Goal: Information Seeking & Learning: Learn about a topic

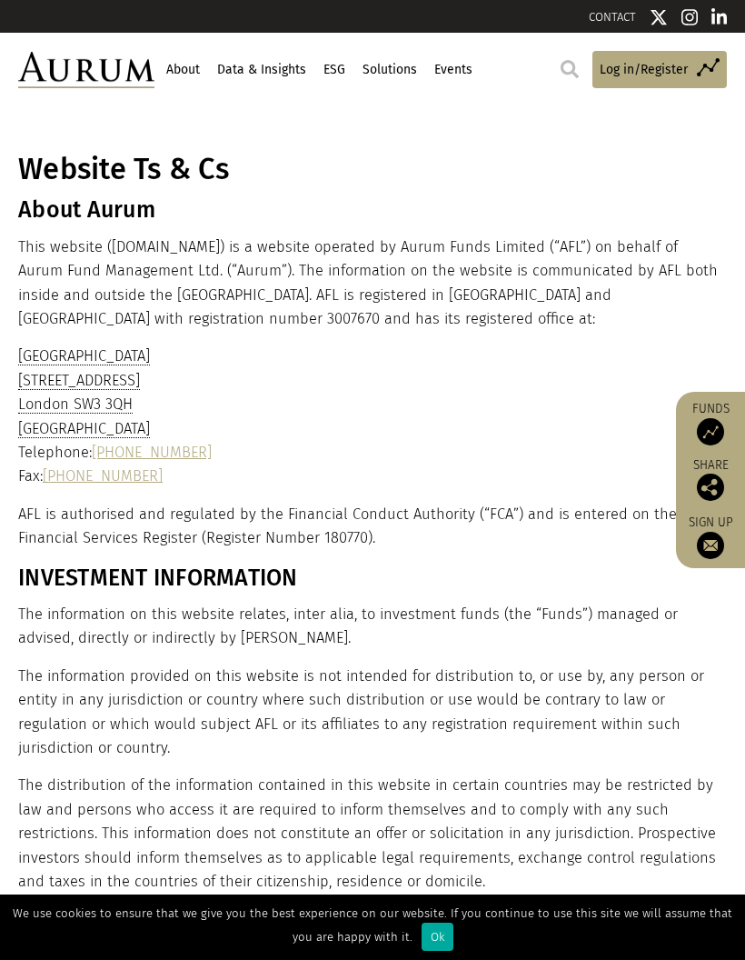
click at [183, 75] on link "About" at bounding box center [183, 70] width 38 height 31
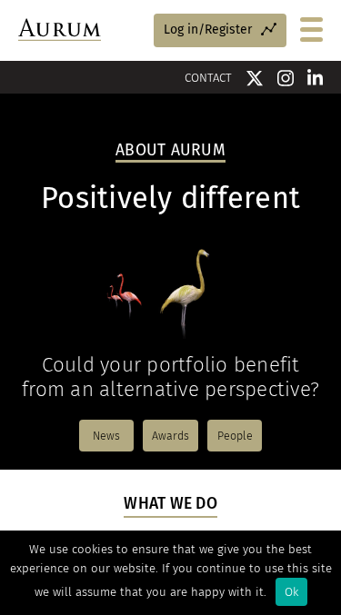
click at [271, 605] on div "We use cookies to ensure that we give you the best experience on our website. I…" at bounding box center [170, 573] width 341 height 85
click at [281, 585] on div "Ok" at bounding box center [291, 592] width 32 height 28
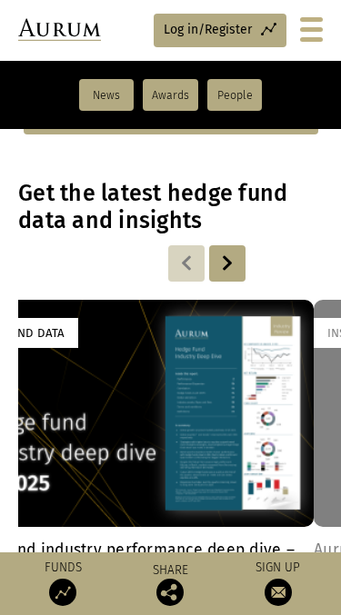
scroll to position [1645, 0]
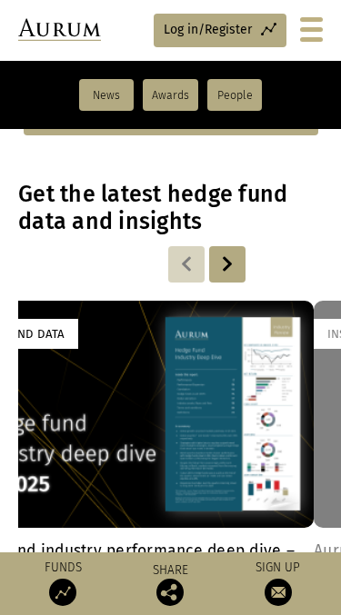
click at [229, 246] on div at bounding box center [227, 264] width 36 height 36
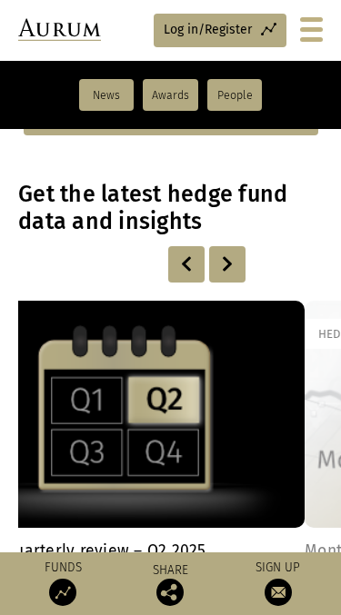
click at [177, 248] on div at bounding box center [186, 264] width 36 height 36
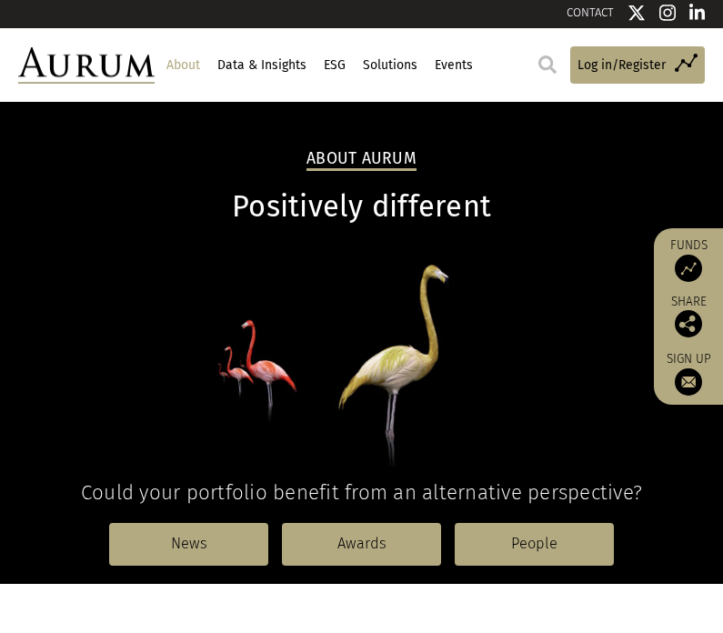
scroll to position [0, 0]
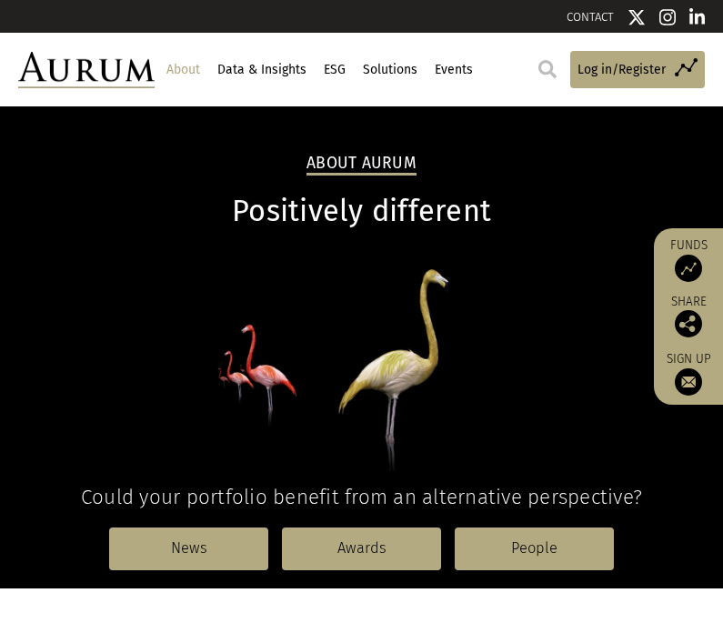
click at [339, 71] on link "ESG" at bounding box center [334, 70] width 26 height 31
click at [335, 73] on link "ESG" at bounding box center [334, 70] width 26 height 31
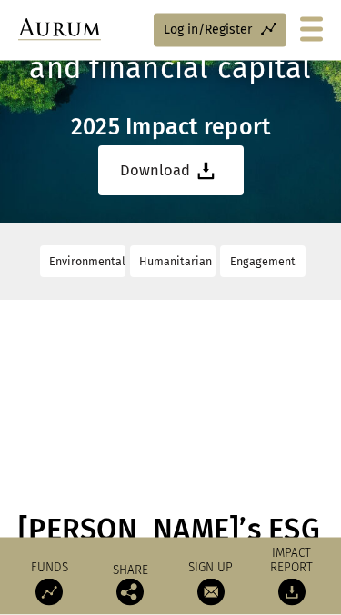
scroll to position [253, 0]
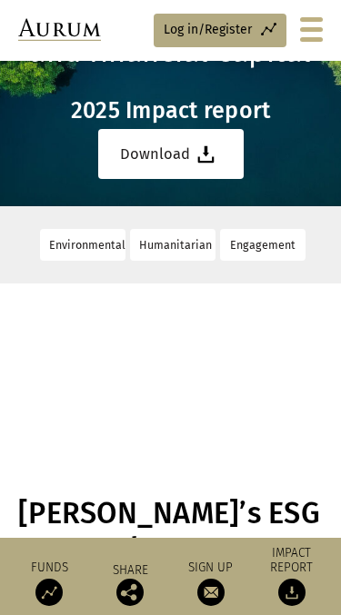
click at [190, 246] on link "Humanitarian" at bounding box center [172, 245] width 85 height 32
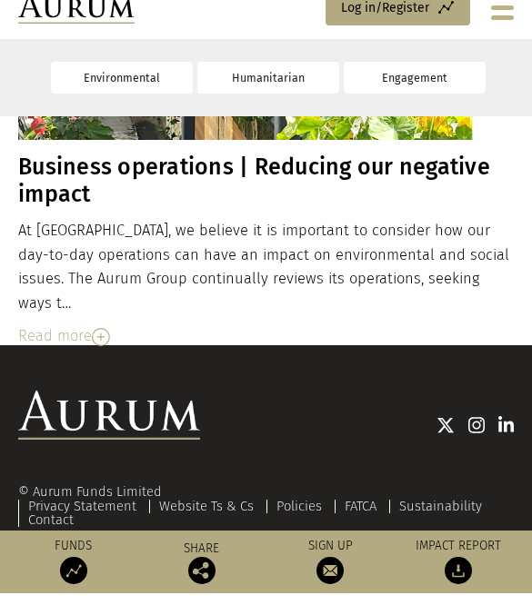
scroll to position [21918, 0]
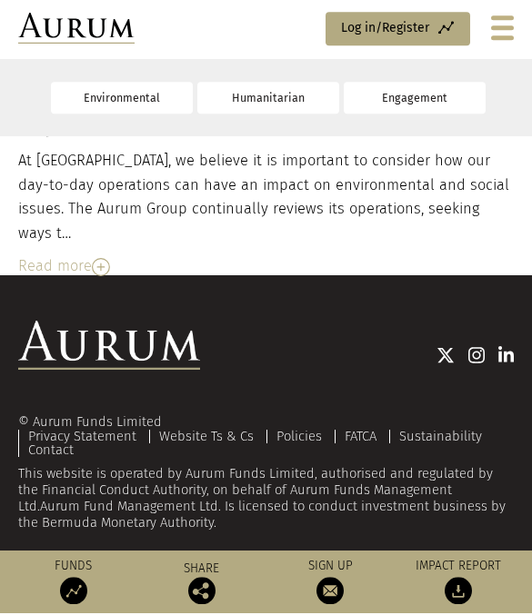
scroll to position [23074, 0]
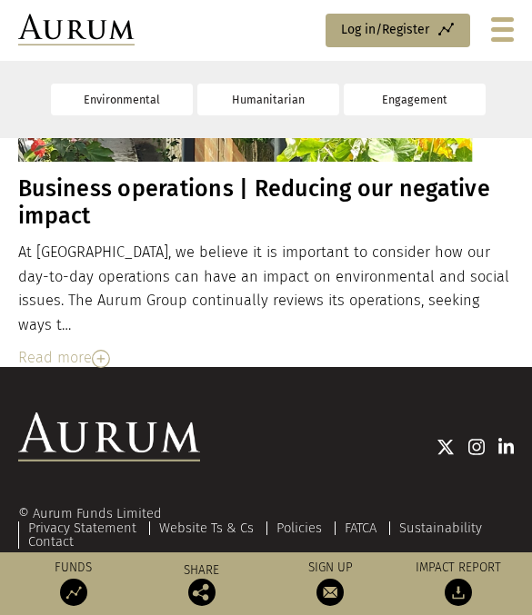
click at [122, 524] on link "Privacy Statement" at bounding box center [82, 528] width 108 height 16
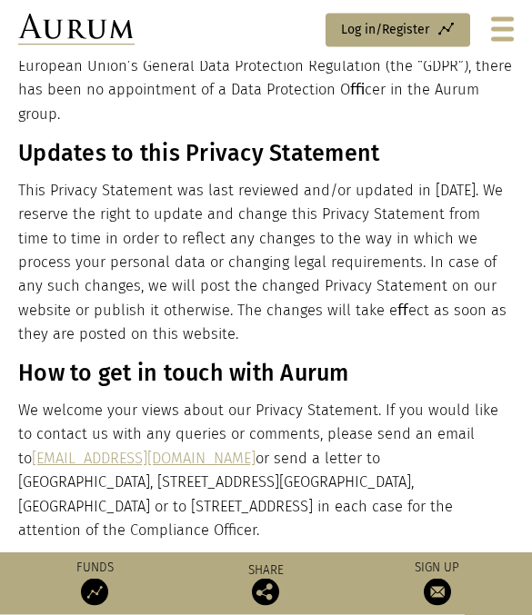
scroll to position [5992, 0]
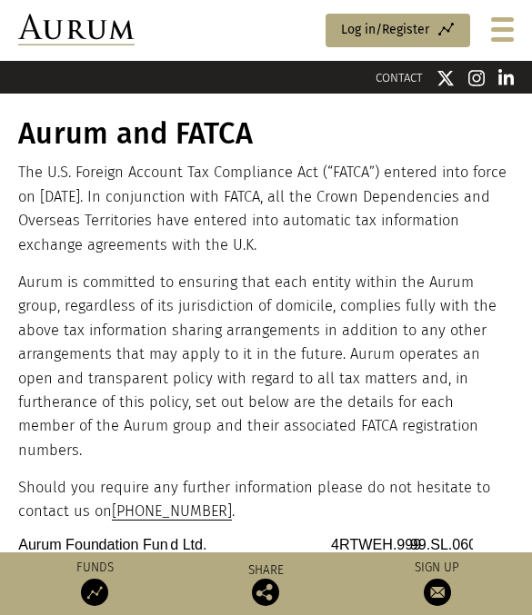
click at [503, 21] on div at bounding box center [502, 19] width 23 height 5
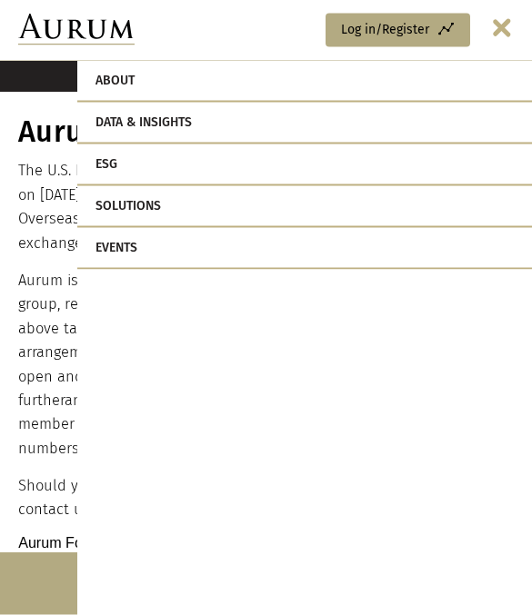
scroll to position [2, 0]
click at [164, 211] on link "Solutions" at bounding box center [304, 207] width 455 height 42
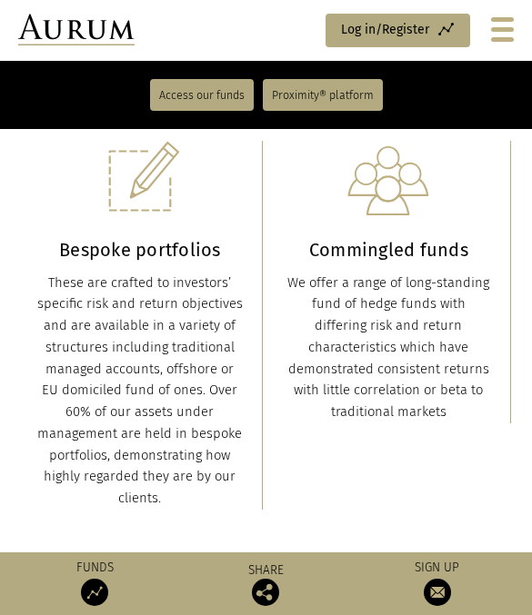
scroll to position [440, 0]
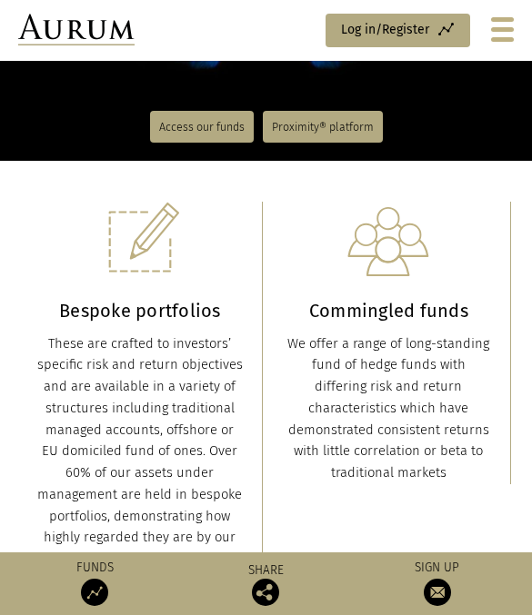
click at [411, 269] on img at bounding box center [388, 242] width 82 height 80
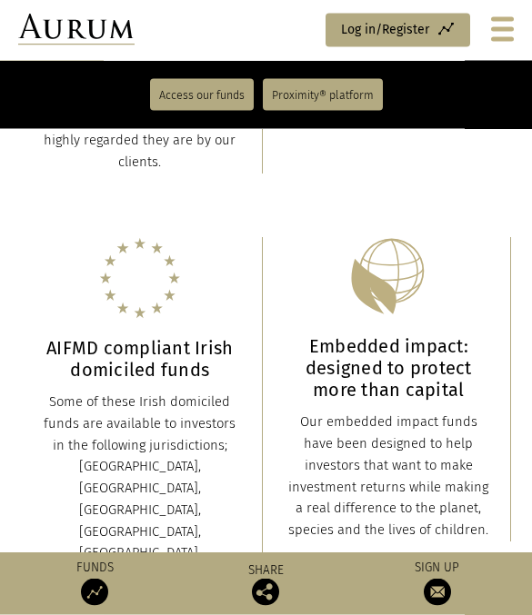
scroll to position [775, 0]
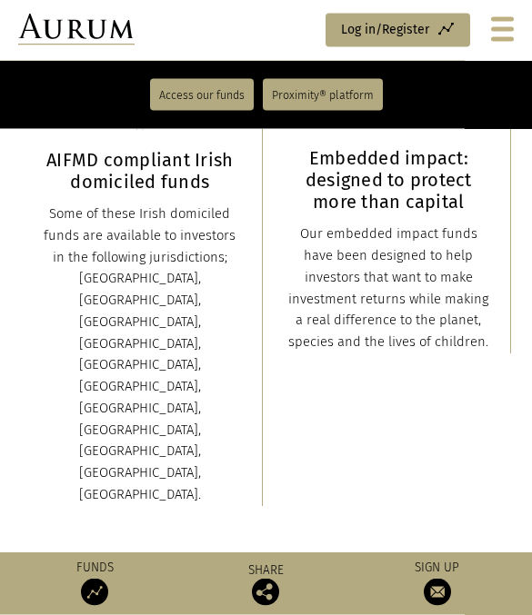
click at [334, 107] on link "Proximity® platform" at bounding box center [323, 95] width 120 height 32
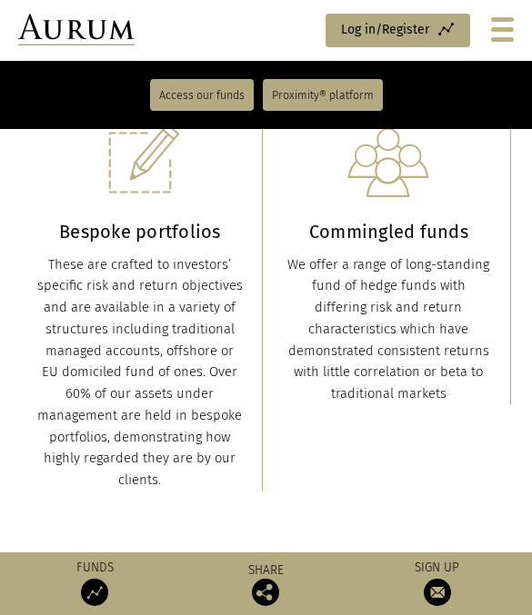
scroll to position [340, 0]
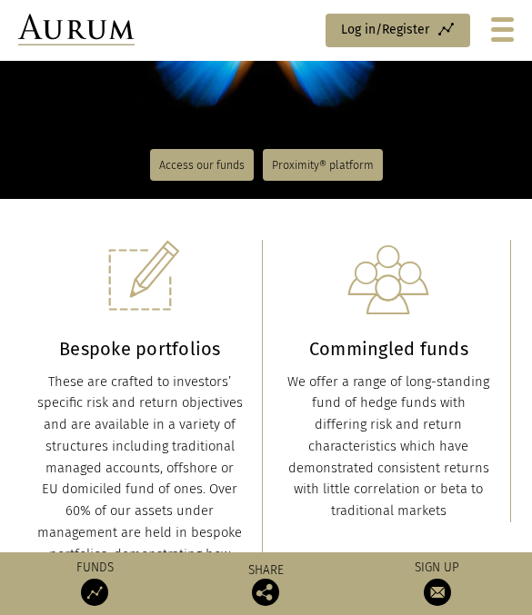
click at [501, 39] on div at bounding box center [502, 39] width 23 height 5
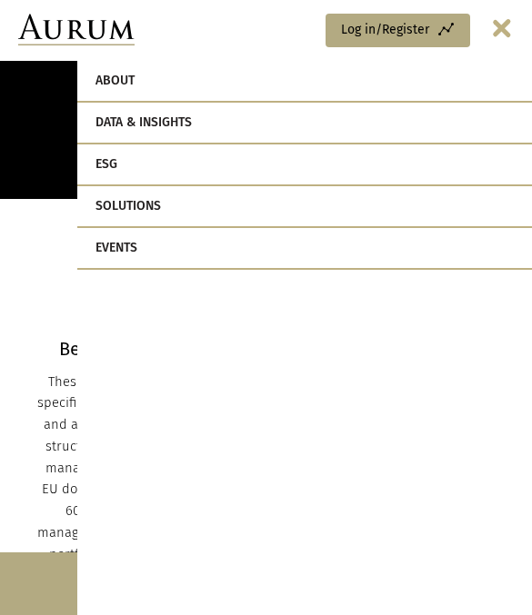
click at [325, 255] on link "Events" at bounding box center [304, 249] width 455 height 42
click at [125, 239] on link "Events" at bounding box center [304, 249] width 455 height 42
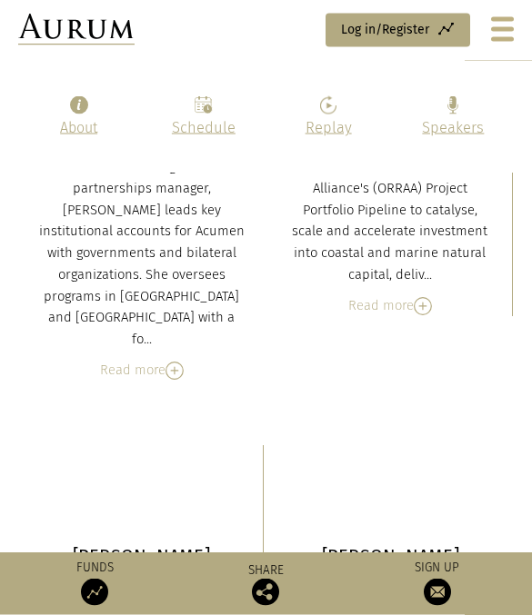
scroll to position [12331, 0]
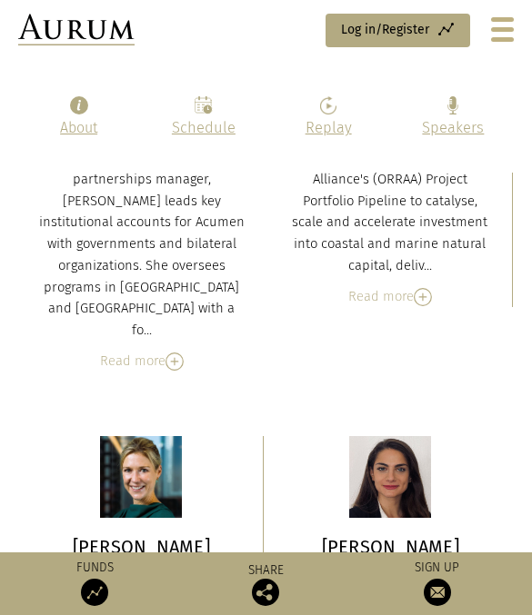
click at [388, 593] on font "OECD" at bounding box center [391, 601] width 32 height 16
click at [392, 593] on font "OECD" at bounding box center [391, 601] width 32 height 16
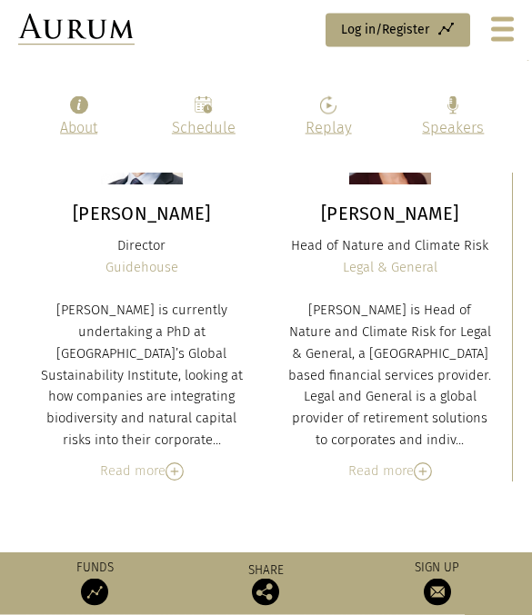
scroll to position [15400, 0]
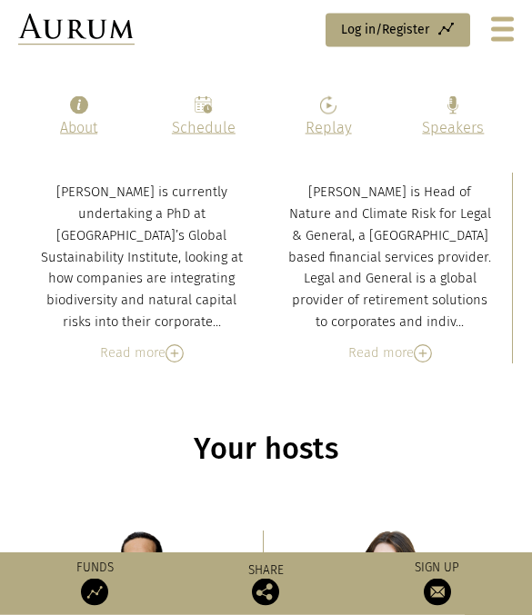
scroll to position [15425, 0]
